Goal: Navigation & Orientation: Find specific page/section

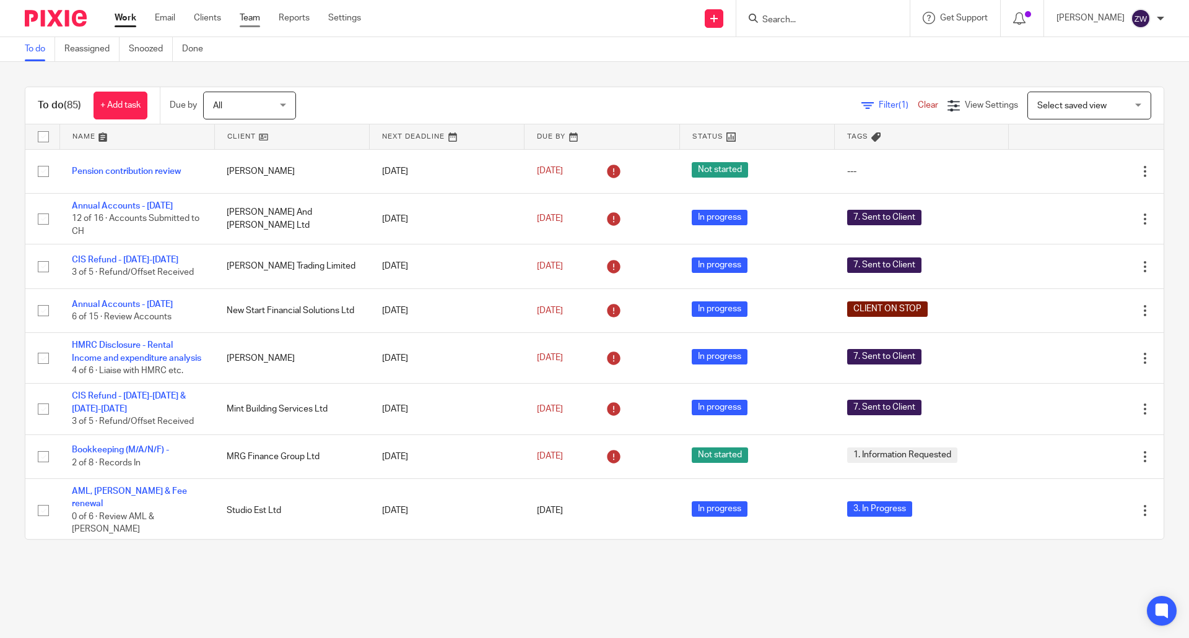
click at [256, 22] on link "Team" at bounding box center [250, 18] width 20 height 12
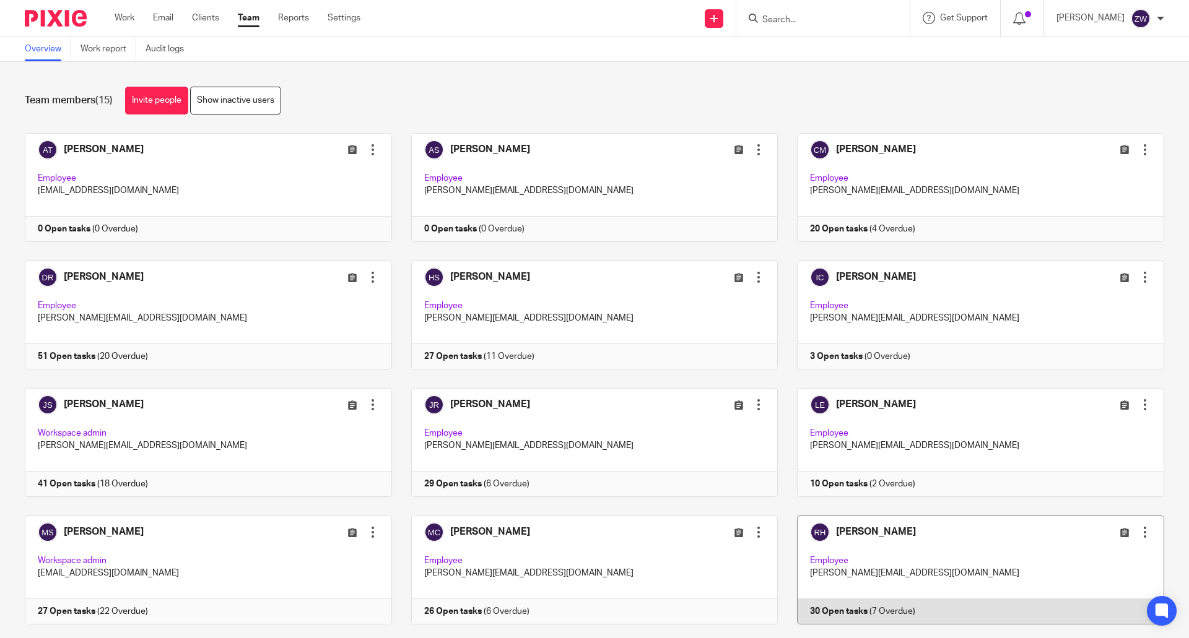
scroll to position [157, 0]
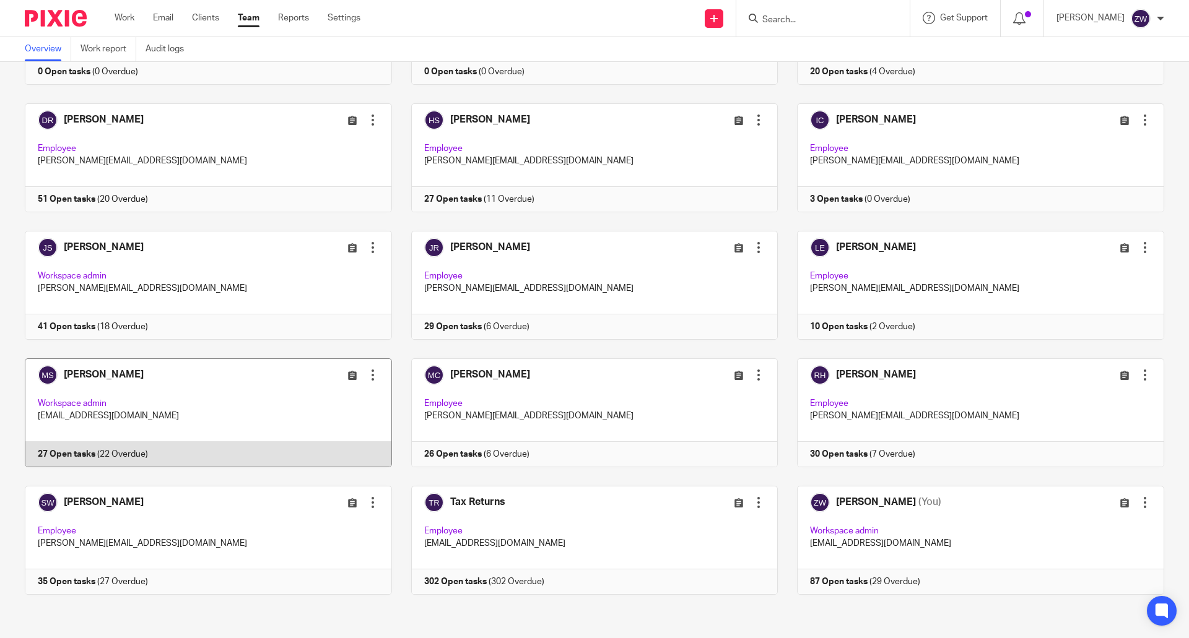
click at [205, 397] on link at bounding box center [199, 412] width 386 height 109
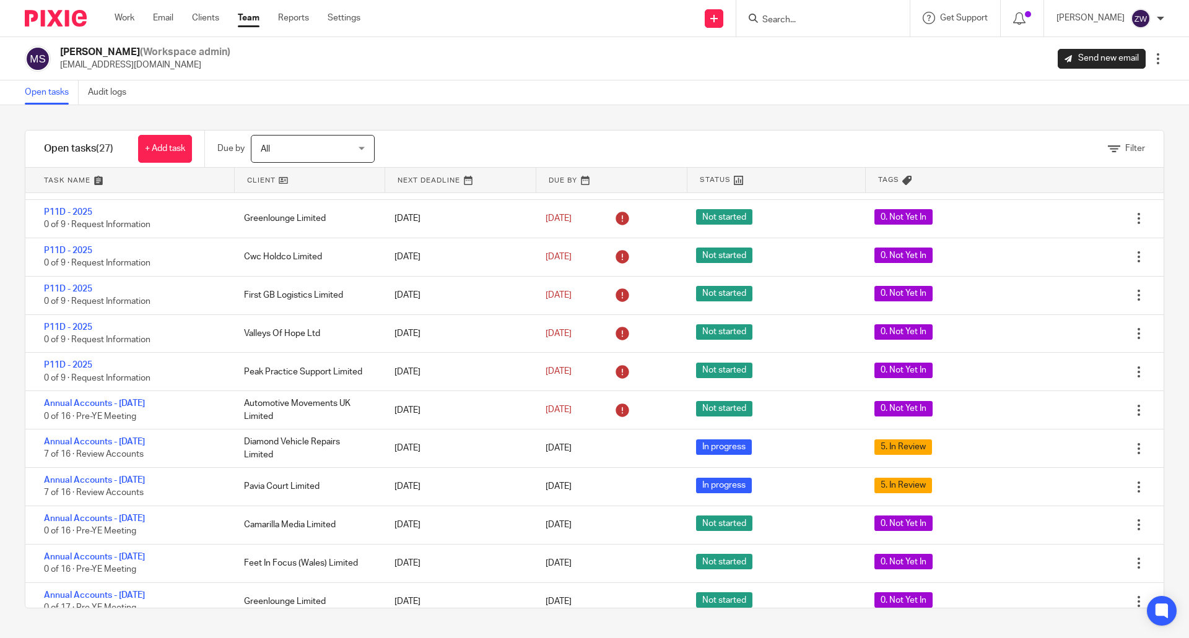
scroll to position [632, 0]
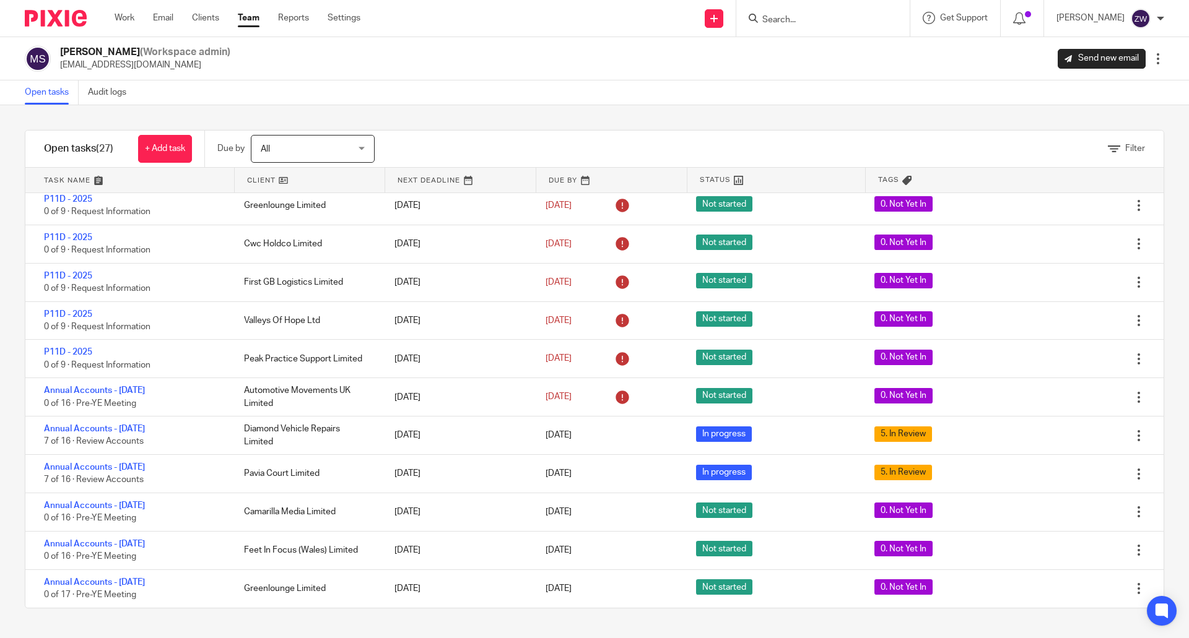
click at [249, 18] on link "Team" at bounding box center [249, 18] width 22 height 12
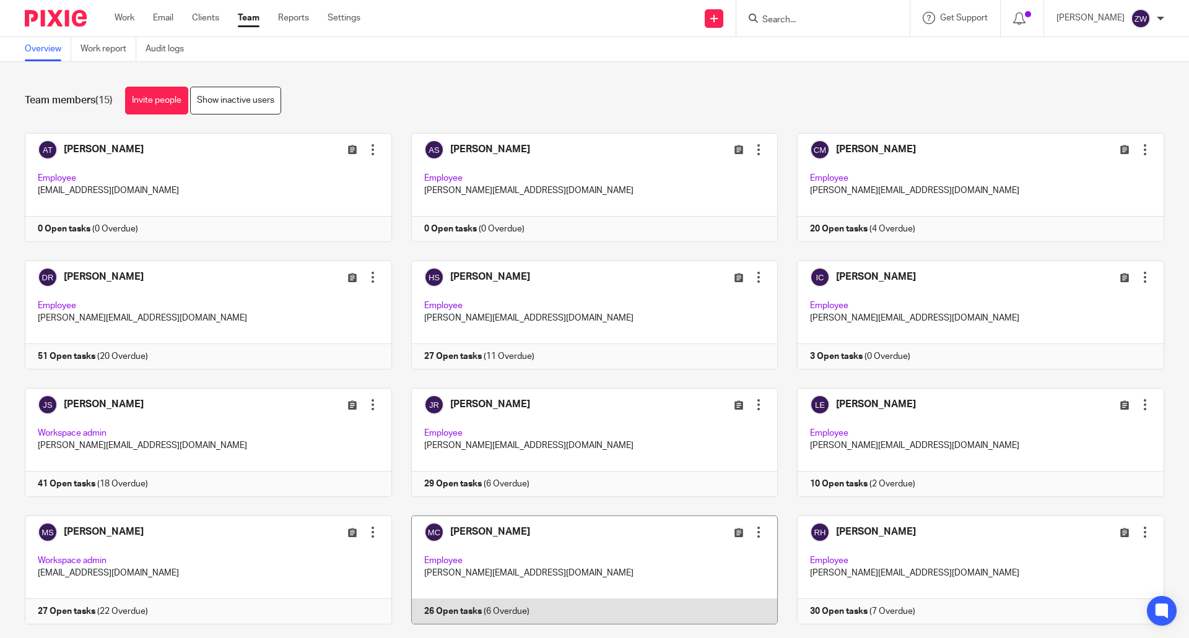
click at [628, 560] on link at bounding box center [585, 570] width 386 height 109
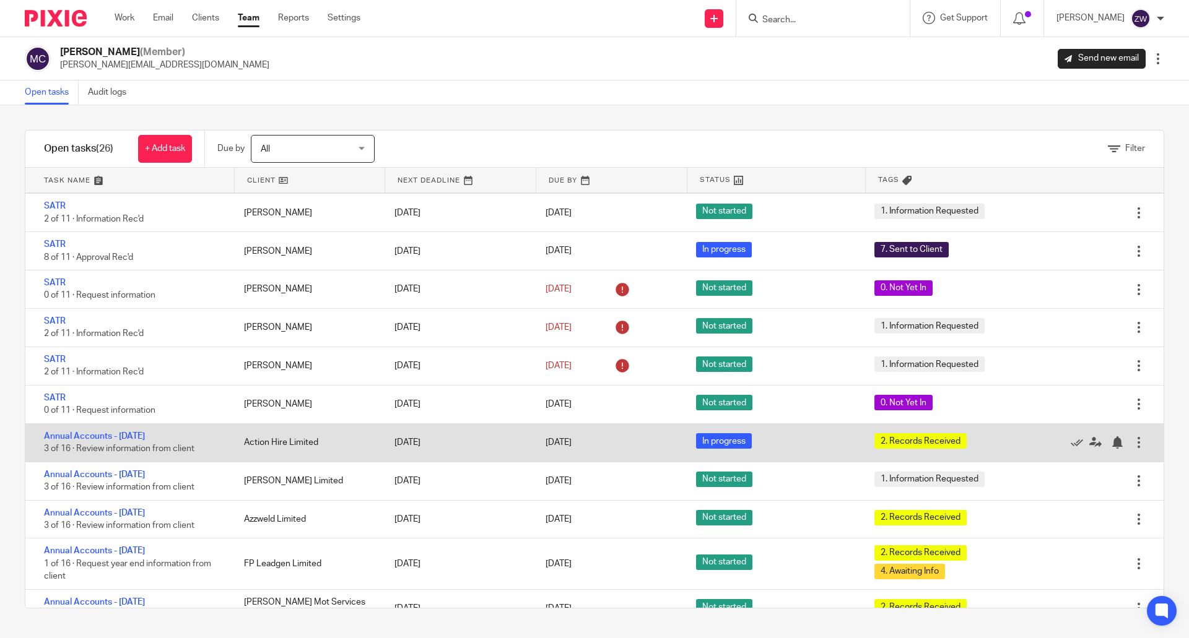
scroll to position [495, 0]
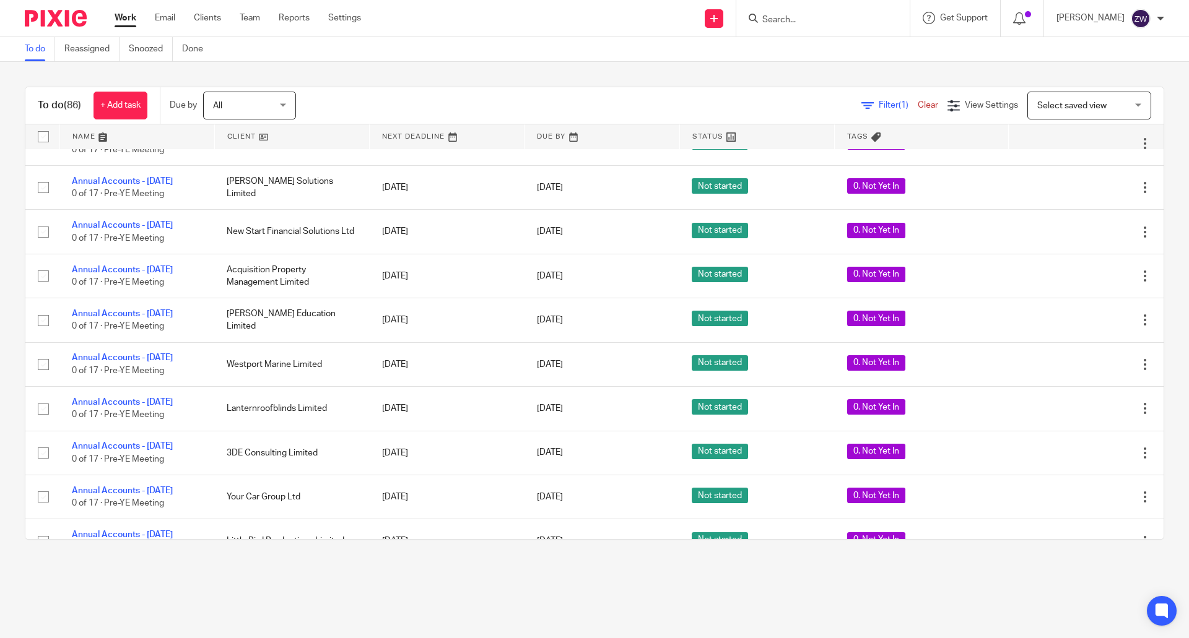
scroll to position [3653, 0]
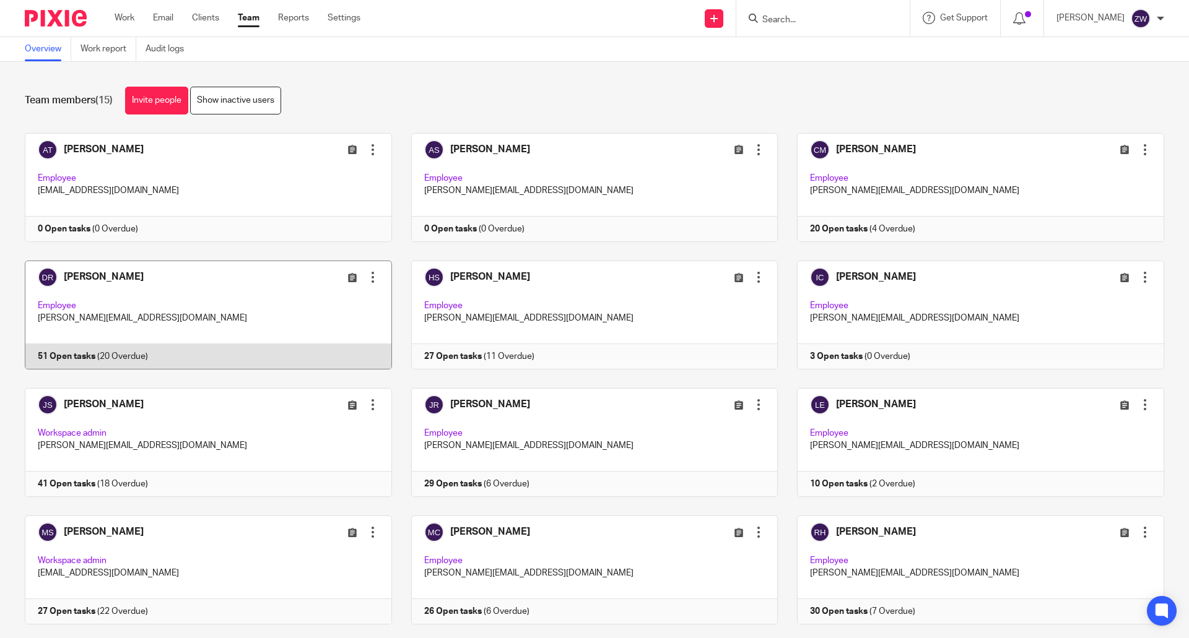
click at [215, 284] on link at bounding box center [199, 315] width 386 height 109
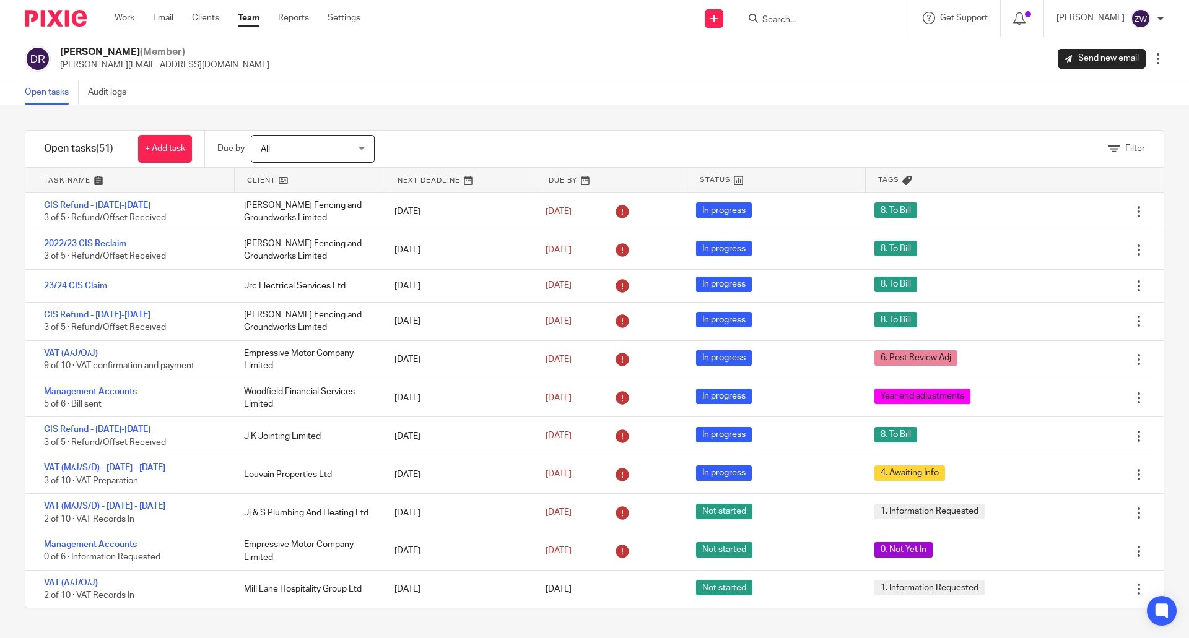
click at [242, 16] on link "Team" at bounding box center [249, 18] width 22 height 12
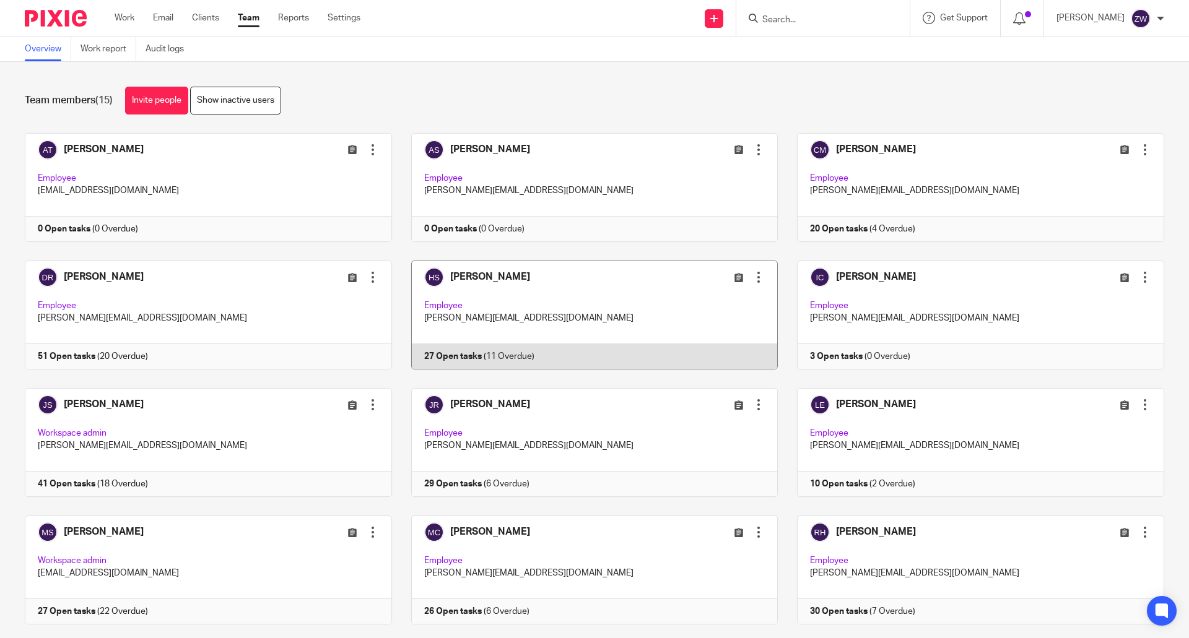
click at [487, 280] on link at bounding box center [585, 315] width 386 height 109
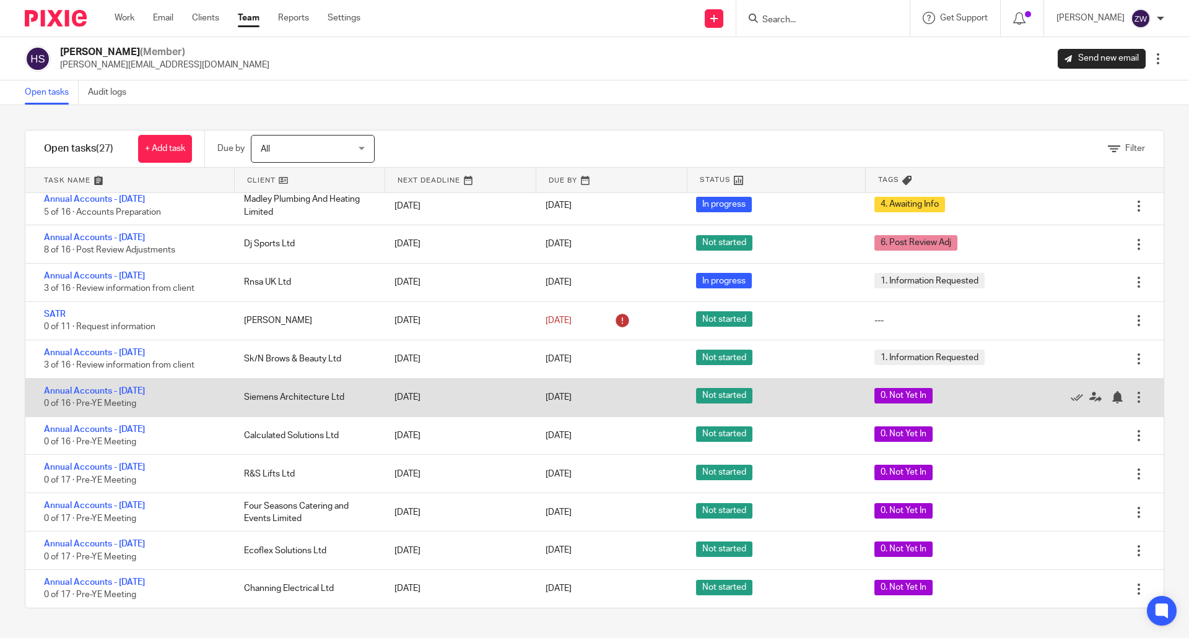
scroll to position [632, 0]
